Goal: Register for event/course

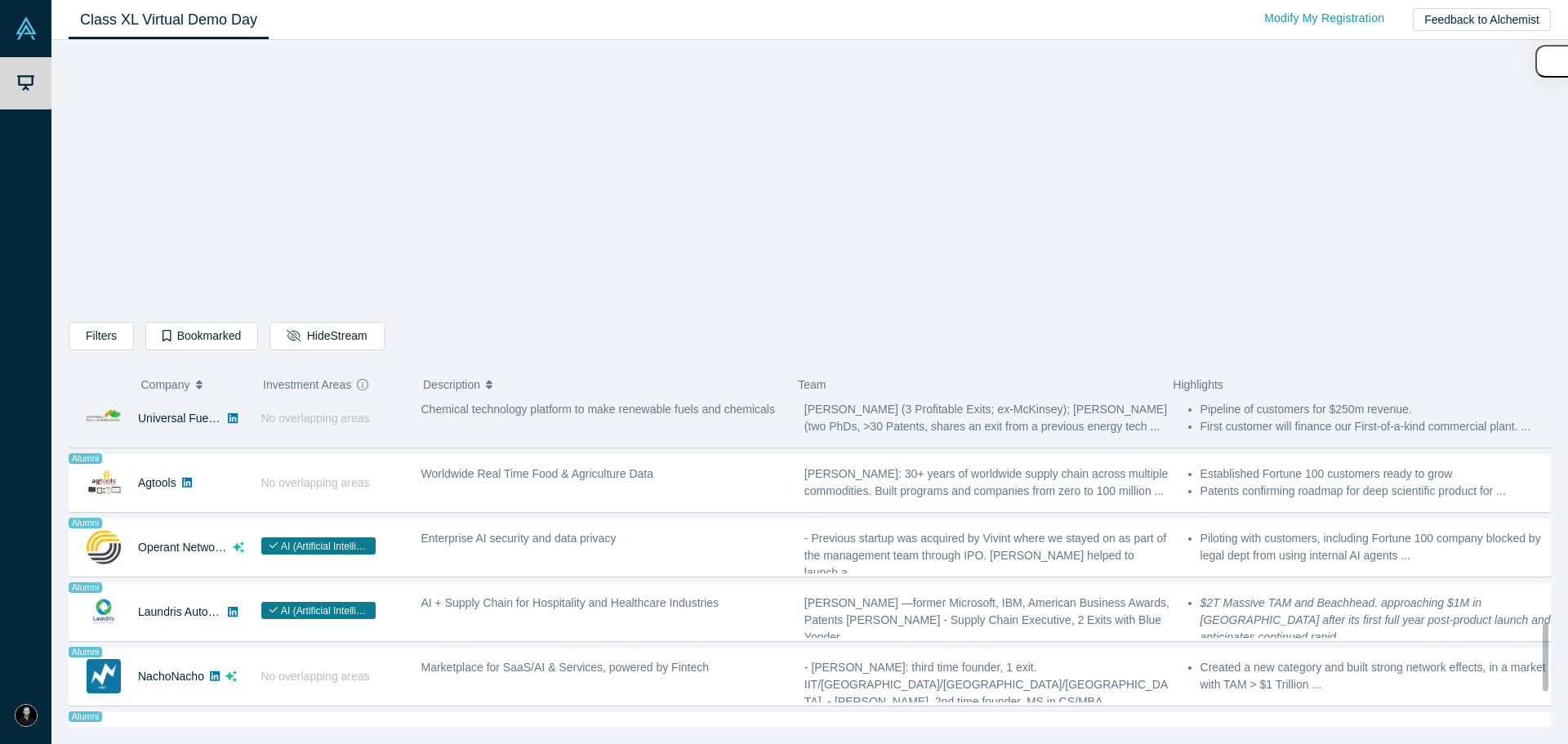
scroll to position [1224, 0]
